Goal: Information Seeking & Learning: Learn about a topic

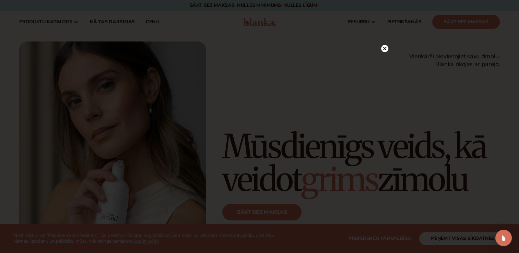
click at [383, 51] on icon at bounding box center [384, 48] width 7 height 7
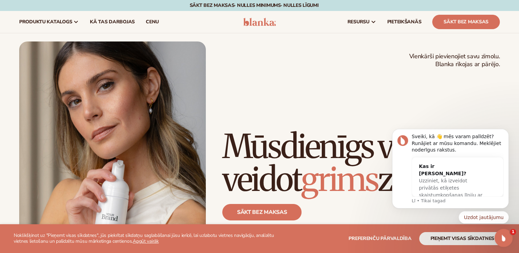
click at [499, 234] on icon "Atvērt domofona kurjeru" at bounding box center [502, 237] width 11 height 11
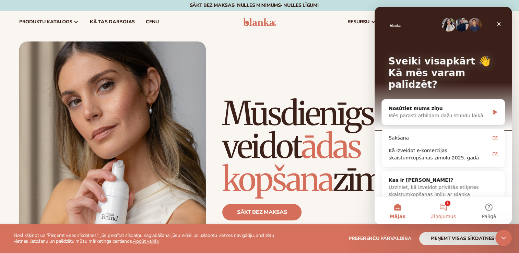
click at [449, 205] on button "1 Ziņojumus" at bounding box center [443, 210] width 46 height 27
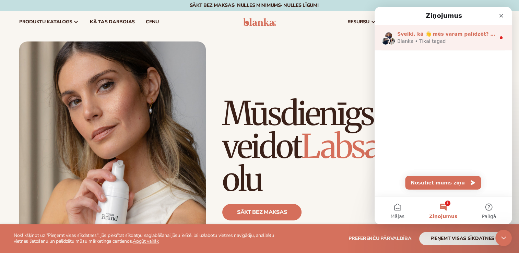
click at [442, 39] on div "Blanka • Tikai tagad" at bounding box center [446, 41] width 98 height 7
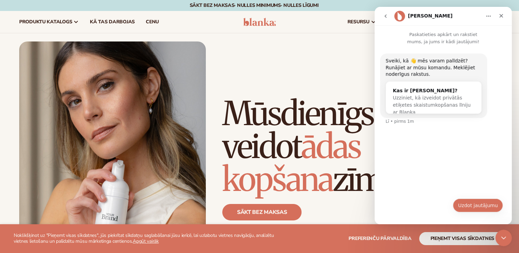
click at [480, 204] on button "Uzdot jautājumu" at bounding box center [478, 206] width 50 height 14
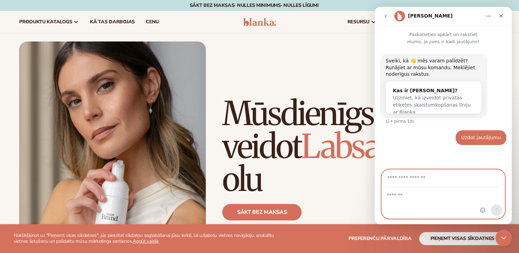
click at [402, 193] on textarea "Ziņa..." at bounding box center [443, 194] width 123 height 12
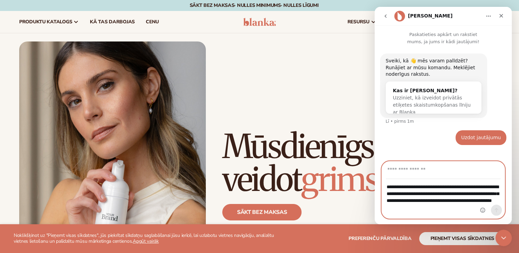
type textarea "**********"
click at [436, 174] on input "Jūsu e-pasts" at bounding box center [443, 170] width 115 height 17
type input "**********"
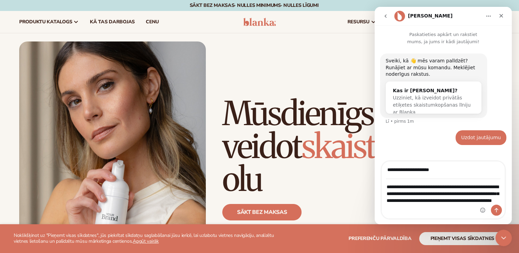
click at [499, 215] on div "Domofona kurjers" at bounding box center [491, 212] width 22 height 14
click at [495, 215] on button "Nosūtīt ziņu..." at bounding box center [496, 210] width 11 height 11
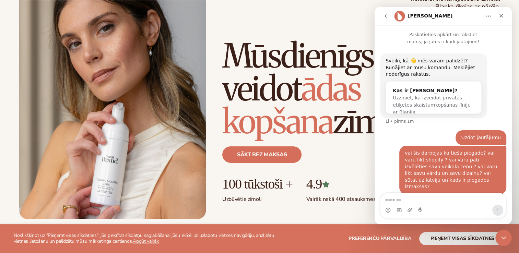
scroll to position [69, 0]
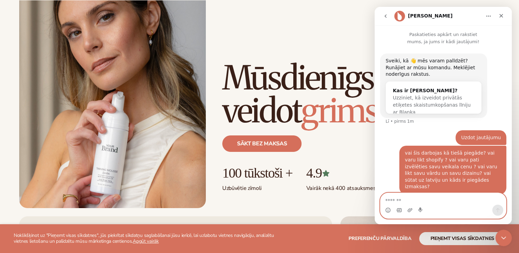
click at [398, 212] on icon "GIF atlasītājs" at bounding box center [398, 210] width 5 height 5
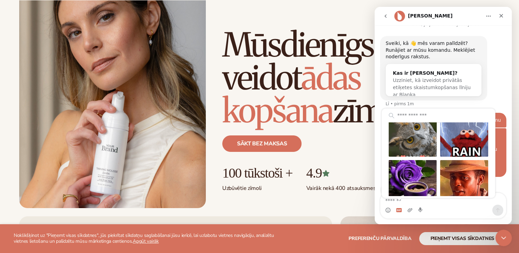
click at [496, 89] on div "Sveiki, kā 👋 mēs varam palīdzēt? Runājiet ar mūsu komandu. Meklējiet noderīgus …" at bounding box center [443, 74] width 126 height 77
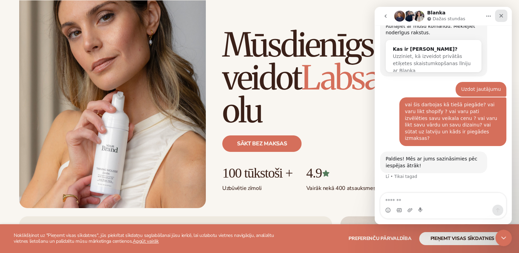
click at [498, 18] on icon "Aizvērt" at bounding box center [500, 15] width 5 height 5
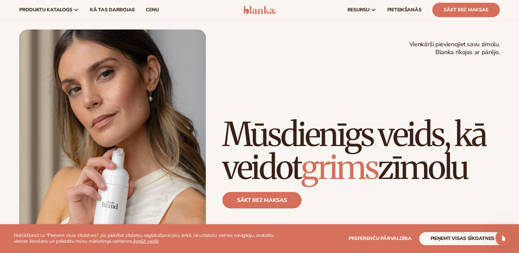
scroll to position [0, 0]
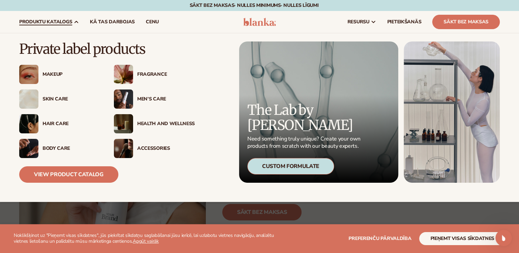
click at [51, 73] on div "Makeup" at bounding box center [72, 75] width 58 height 6
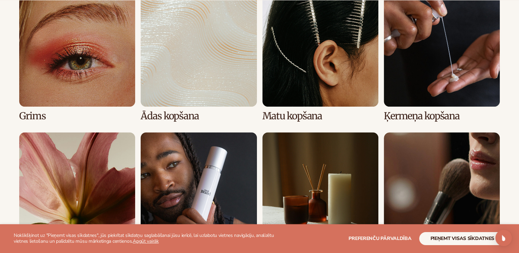
scroll to position [550, 0]
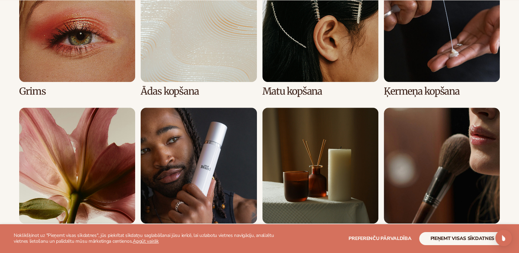
click at [73, 60] on link "1 / 8" at bounding box center [77, 31] width 116 height 131
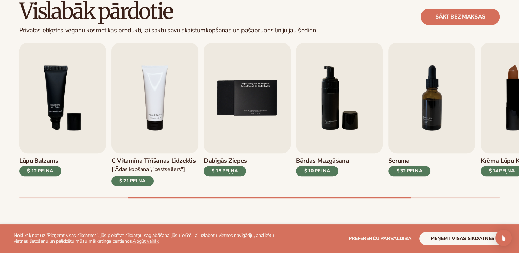
scroll to position [206, 0]
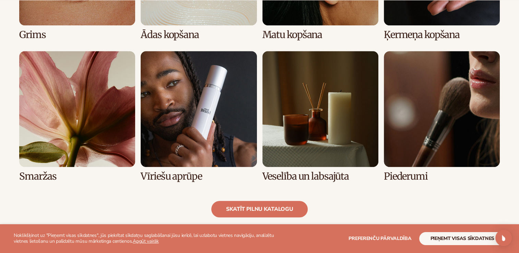
scroll to position [619, 0]
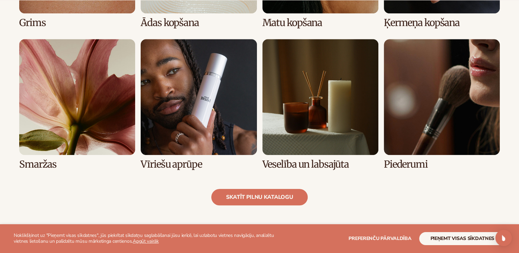
click at [89, 120] on link "5 / 8" at bounding box center [77, 104] width 116 height 131
click at [89, 114] on link "5 / 8" at bounding box center [77, 104] width 116 height 131
click at [89, 115] on link "5 / 8" at bounding box center [77, 104] width 116 height 131
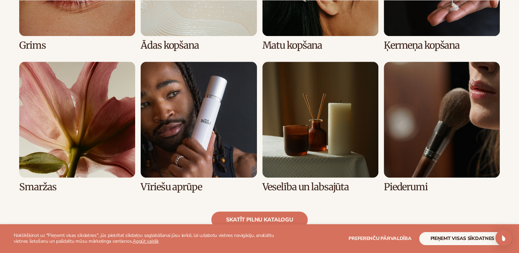
scroll to position [630, 0]
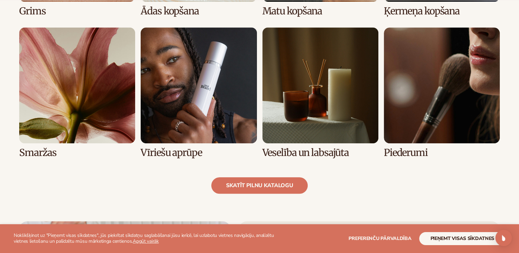
click at [60, 119] on link "5 / 8" at bounding box center [77, 92] width 116 height 131
click at [456, 237] on button "Pieņemt visas sīkdatnes" at bounding box center [462, 238] width 86 height 13
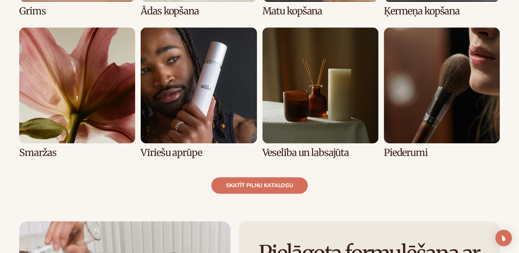
click at [38, 120] on link "5 / 8" at bounding box center [77, 92] width 116 height 131
click at [52, 118] on link "5 / 8" at bounding box center [77, 92] width 116 height 131
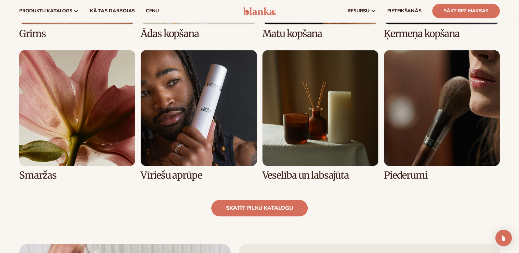
scroll to position [596, 0]
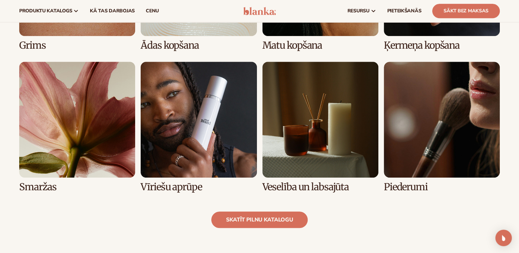
click at [75, 125] on link "5 / 8" at bounding box center [77, 127] width 116 height 131
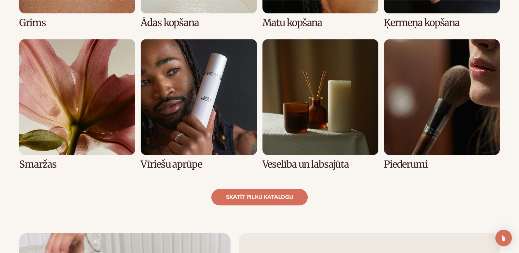
scroll to position [630, 0]
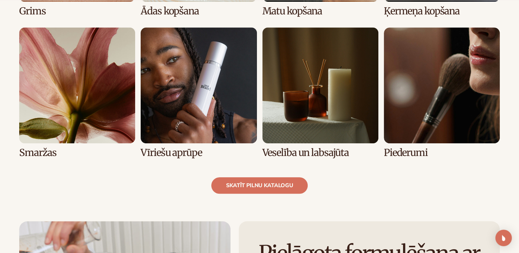
click at [434, 97] on link "8 / 8" at bounding box center [442, 92] width 116 height 131
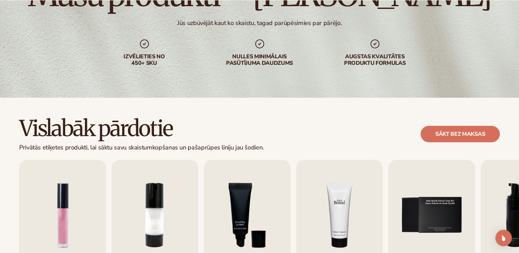
scroll to position [103, 0]
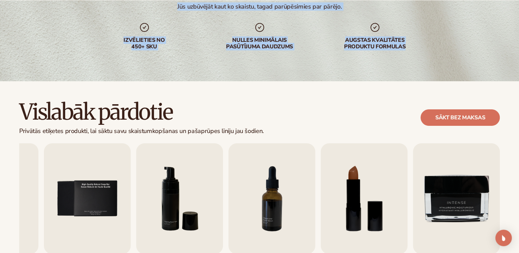
drag, startPoint x: 518, startPoint y: 46, endPoint x: 523, endPoint y: 48, distance: 5.4
click at [519, 48] on html "WE USE COOKIES Noklikšķinot uz "Pieņemt visas sīkdatnes", jūs piekrītat sīkdatņ…" at bounding box center [259, 23] width 519 height 253
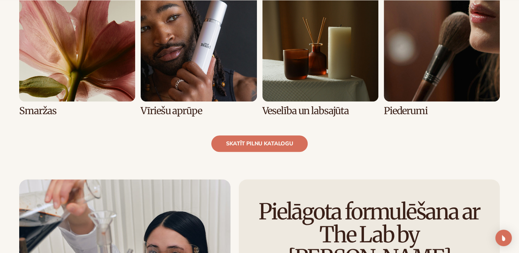
scroll to position [674, 0]
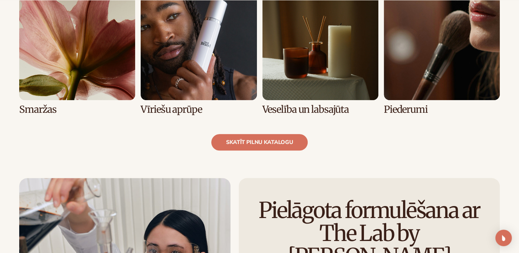
click at [414, 106] on link "8 / 8" at bounding box center [442, 49] width 116 height 131
click at [413, 108] on link "8 / 8" at bounding box center [442, 49] width 116 height 131
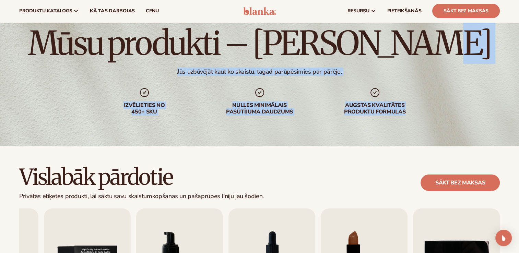
scroll to position [0, 0]
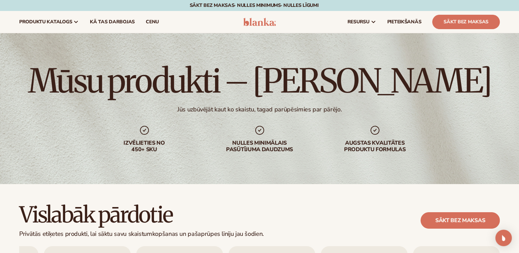
click at [346, 212] on div "Vislabāk pārdotie Privātās etiķetes produkti, lai sāktu savu skaistumkopšanas u…" at bounding box center [259, 220] width 481 height 35
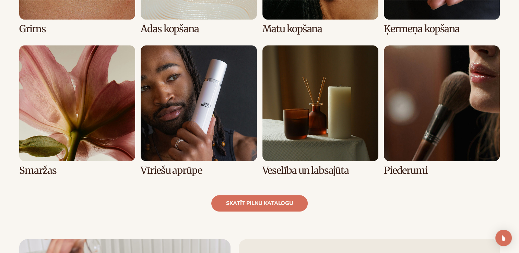
scroll to position [614, 0]
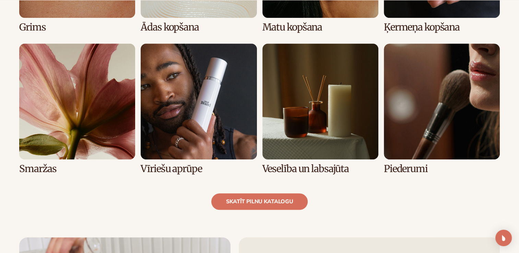
click at [405, 104] on link "8 / 8" at bounding box center [442, 109] width 116 height 131
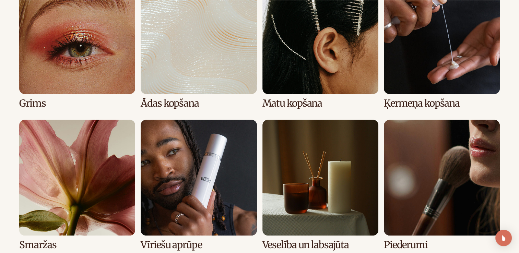
scroll to position [549, 0]
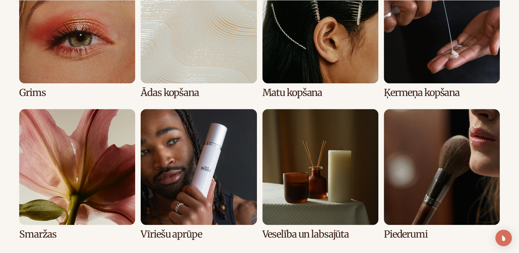
click at [349, 45] on link "3 / 8" at bounding box center [320, 32] width 116 height 131
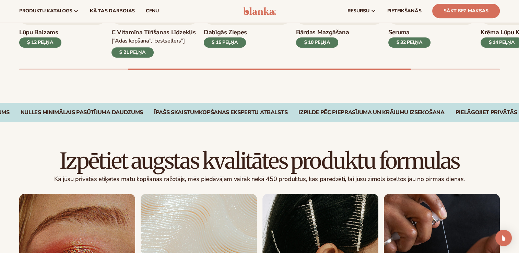
scroll to position [274, 0]
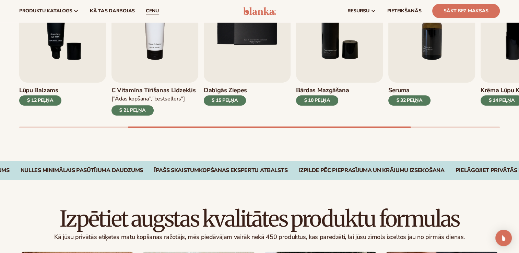
click at [153, 11] on span "Cenu" at bounding box center [152, 10] width 13 height 5
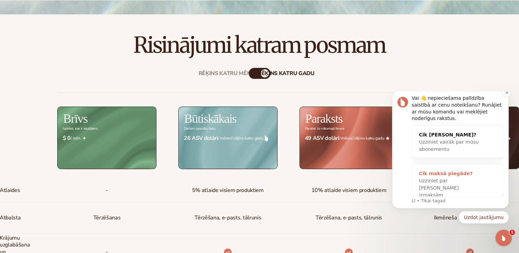
scroll to position [240, 0]
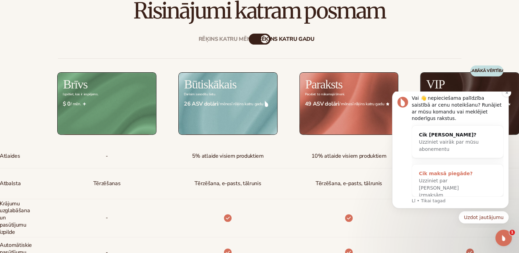
click at [459, 184] on span "Uzziniet par Blanka piegādes izmaksām" at bounding box center [439, 188] width 40 height 20
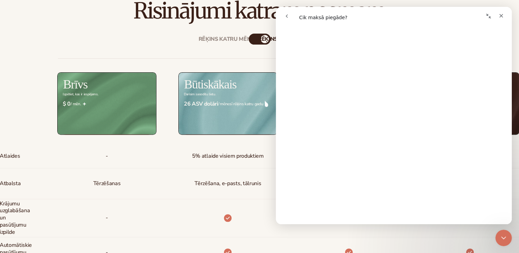
scroll to position [617, 0]
click at [54, 39] on div "Rēķins katru mēnesi rēķins Katru gadu Billed Monthly billed Yearly Atlaides Atb…" at bounding box center [260, 253] width 442 height 460
click at [53, 39] on div "Rēķins katru mēnesi rēķins Katru gadu Billed Monthly billed Yearly Atlaides Atb…" at bounding box center [260, 253] width 442 height 460
click at [502, 16] on icon "Aizvērt" at bounding box center [500, 15] width 5 height 5
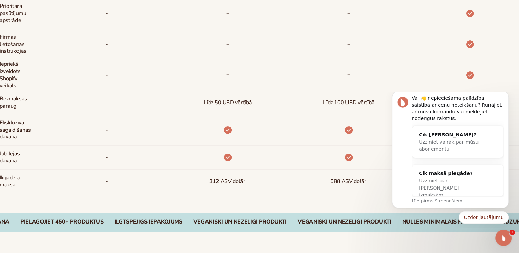
scroll to position [514, 0]
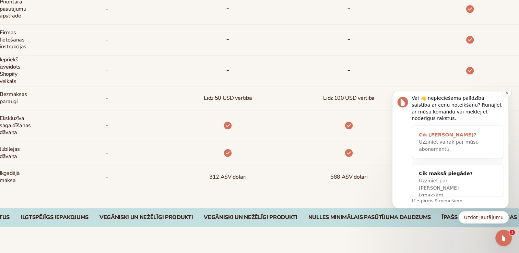
click at [469, 150] on div "Uzziniet vairāk par mūsu abonementu" at bounding box center [451, 146] width 64 height 14
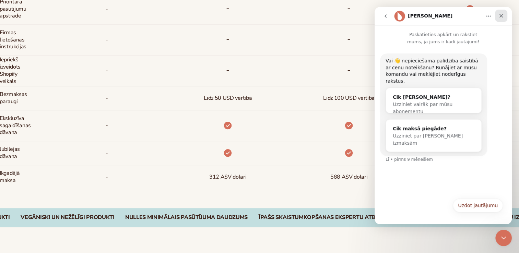
click at [500, 14] on icon "Aizvērt" at bounding box center [500, 15] width 5 height 5
